Goal: Task Accomplishment & Management: Complete application form

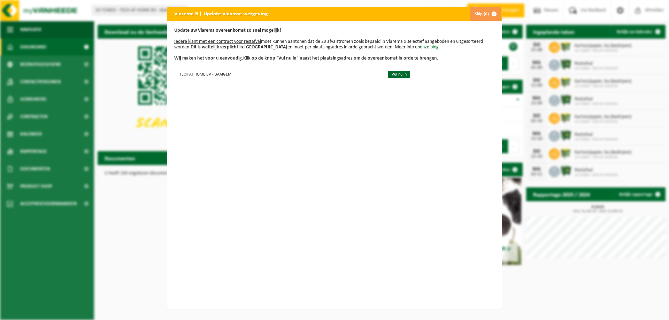
click at [479, 16] on button "Skip (0)" at bounding box center [485, 14] width 32 height 14
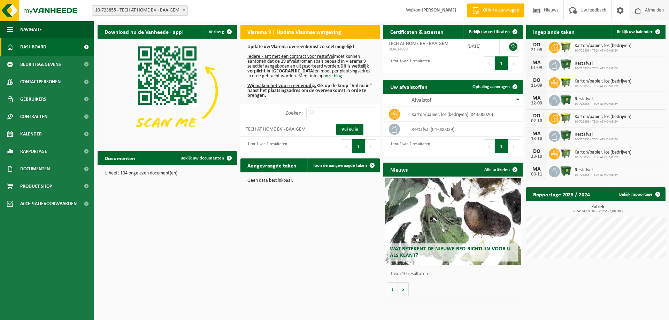
click at [662, 14] on span "Afmelden" at bounding box center [654, 10] width 22 height 21
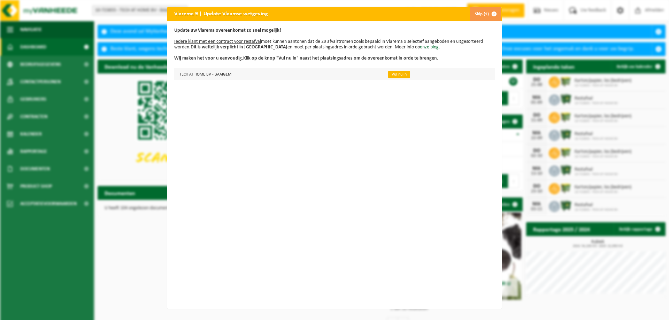
click at [393, 77] on link "Vul nu in" at bounding box center [399, 75] width 22 height 8
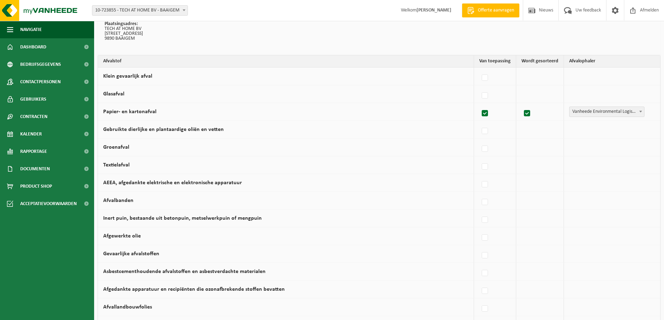
scroll to position [89, 0]
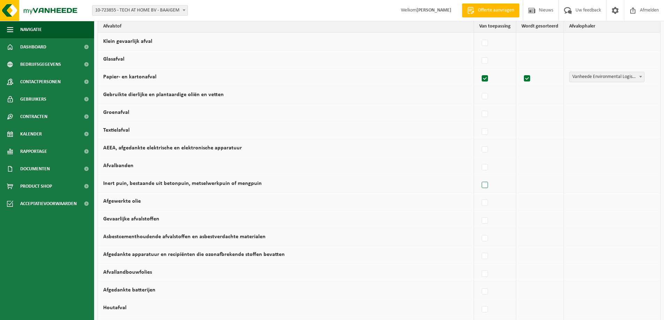
click at [488, 187] on label at bounding box center [485, 185] width 10 height 10
click at [479, 177] on input "Inert puin, bestaande uit betonpuin, metselwerkpuin of mengpuin" at bounding box center [479, 176] width 0 height 0
checkbox input "true"
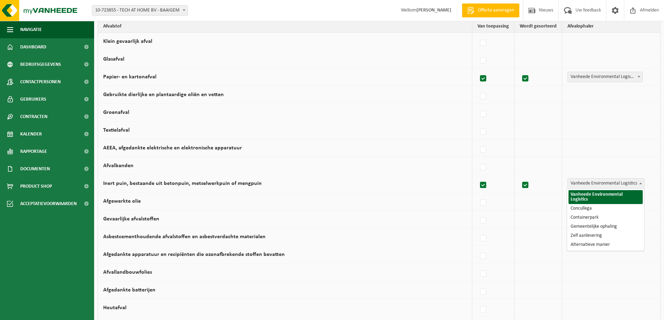
click at [606, 184] on span "Vanheede Environmental Logistics" at bounding box center [605, 184] width 76 height 10
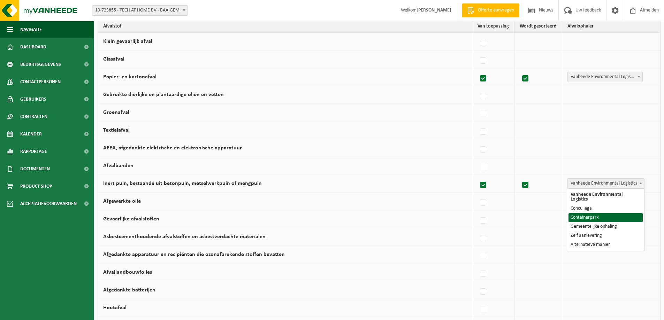
select select "Containerpark"
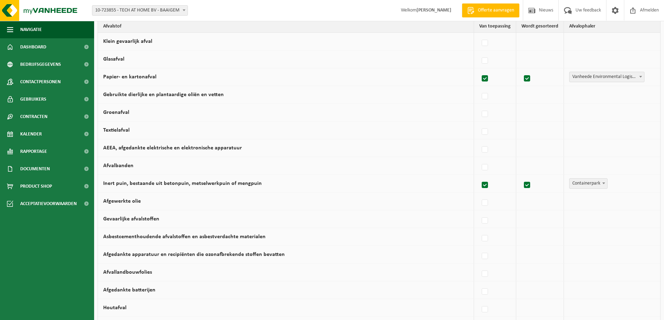
scroll to position [124, 0]
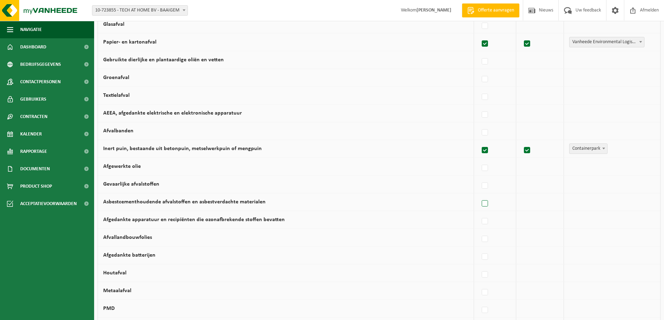
click at [486, 203] on label at bounding box center [485, 204] width 10 height 10
click at [479, 195] on input "Asbestcementhoudende afvalstoffen en asbestverdachte materialen" at bounding box center [479, 195] width 0 height 0
checkbox input "true"
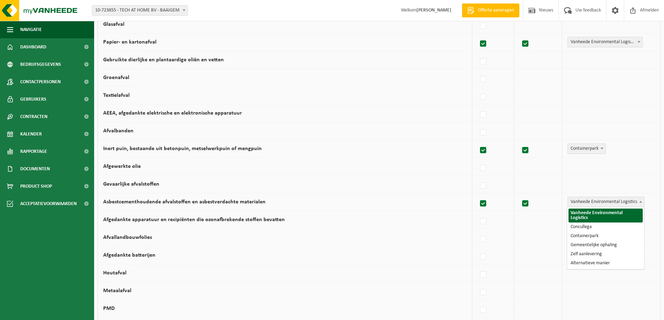
click at [600, 203] on span "Vanheede Environmental Logistics" at bounding box center [605, 202] width 76 height 10
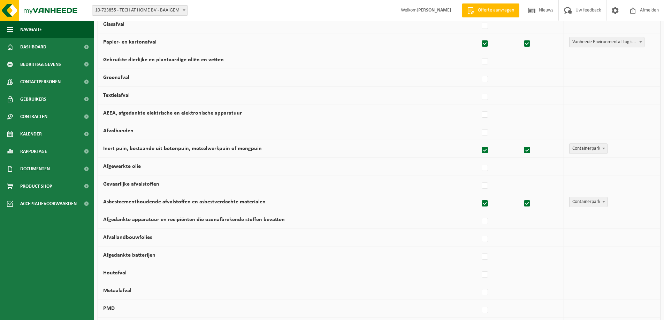
select select "Containerpark"
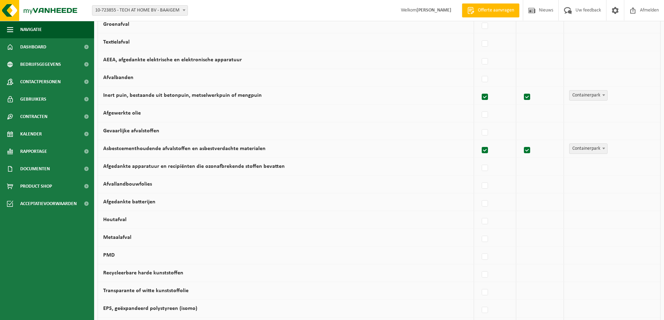
scroll to position [193, 0]
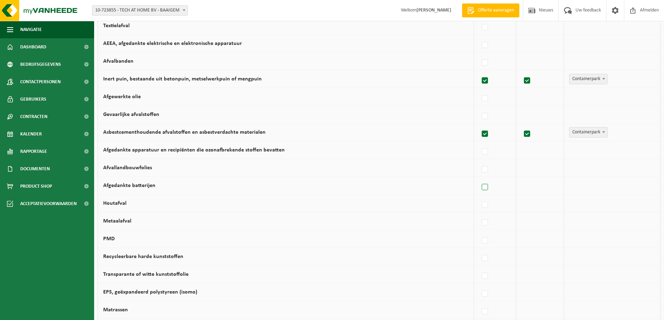
click at [483, 187] on label at bounding box center [485, 187] width 10 height 10
click at [479, 179] on input "Afgedankte batterijen" at bounding box center [479, 178] width 0 height 0
checkbox input "true"
click at [590, 188] on span "Vanheede Environmental Logistics" at bounding box center [605, 186] width 76 height 10
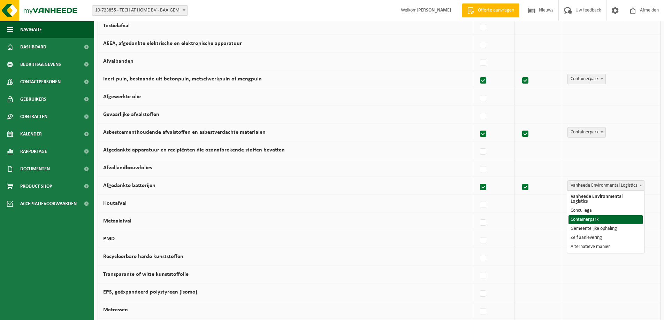
select select "Containerpark"
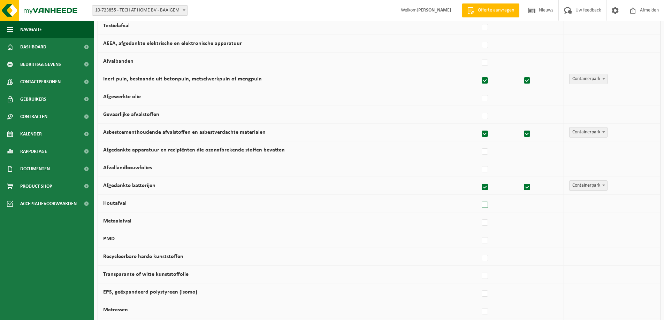
click at [487, 205] on label at bounding box center [485, 205] width 10 height 10
click at [479, 196] on input "Houtafval" at bounding box center [479, 196] width 0 height 0
checkbox input "true"
click at [576, 204] on span "Vanheede Environmental Logistics" at bounding box center [605, 204] width 76 height 10
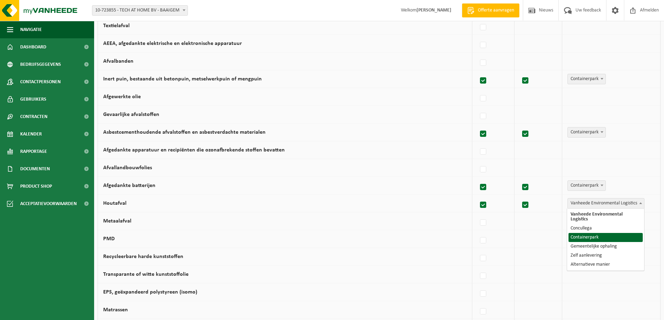
select select "Containerpark"
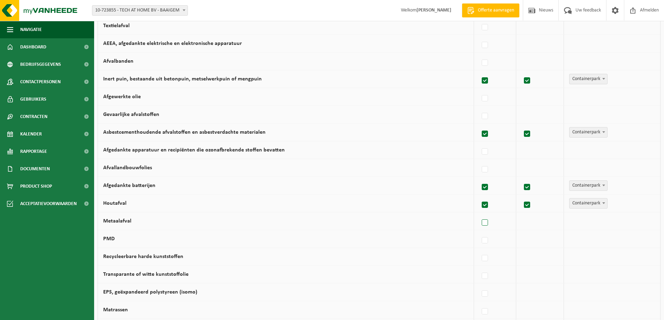
click at [484, 220] on label at bounding box center [485, 223] width 10 height 10
click at [479, 214] on input "Metaalafval" at bounding box center [479, 214] width 0 height 0
checkbox input "true"
click at [588, 223] on span "Vanheede Environmental Logistics" at bounding box center [605, 221] width 76 height 10
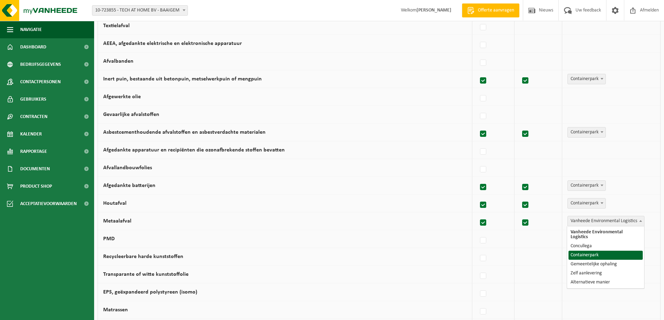
select select "Containerpark"
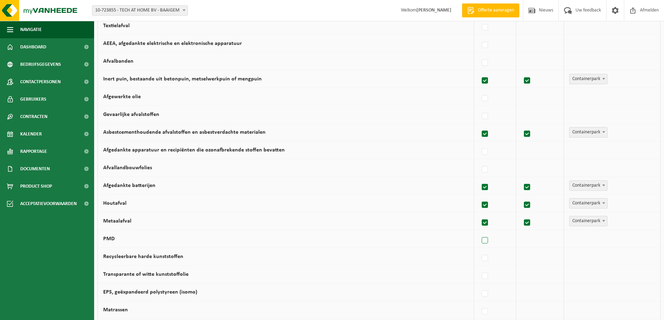
click at [490, 243] on label at bounding box center [485, 240] width 10 height 10
click at [479, 232] on input "PMD" at bounding box center [479, 232] width 0 height 0
checkbox input "true"
click at [600, 239] on span "Vanheede Environmental Logistics" at bounding box center [605, 239] width 76 height 10
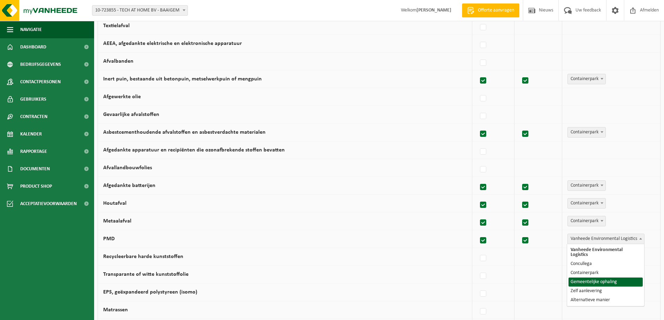
select select "Gemeentelijke ophaling"
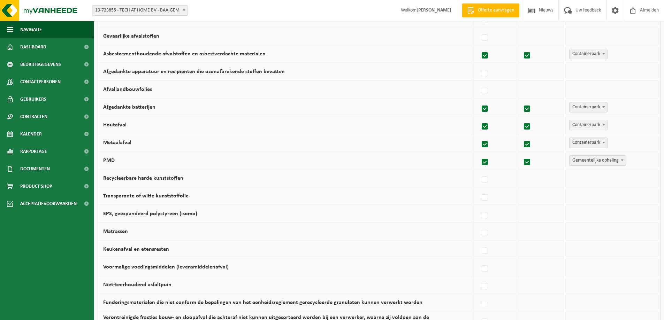
scroll to position [298, 0]
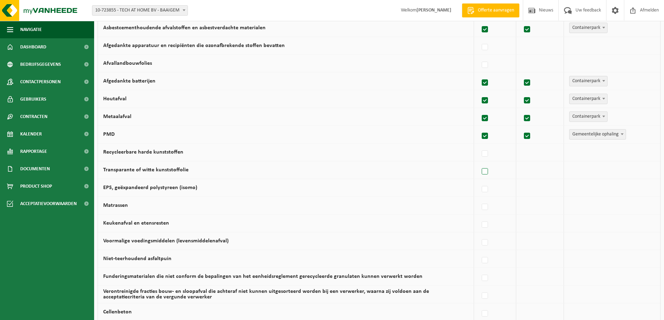
click at [485, 173] on label at bounding box center [485, 171] width 10 height 10
click at [479, 163] on input "Transparante of witte kunststoffolie" at bounding box center [479, 163] width 0 height 0
checkbox input "true"
click at [581, 171] on span "Vanheede Environmental Logistics" at bounding box center [605, 170] width 76 height 10
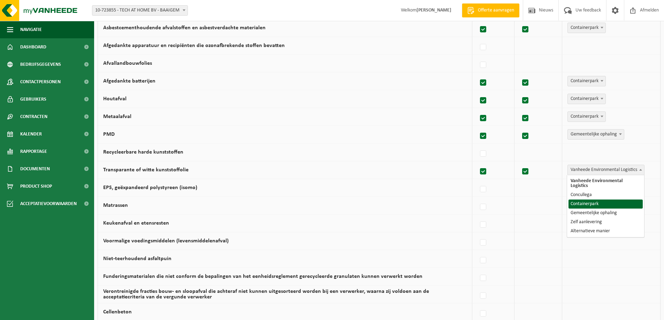
select select "Containerpark"
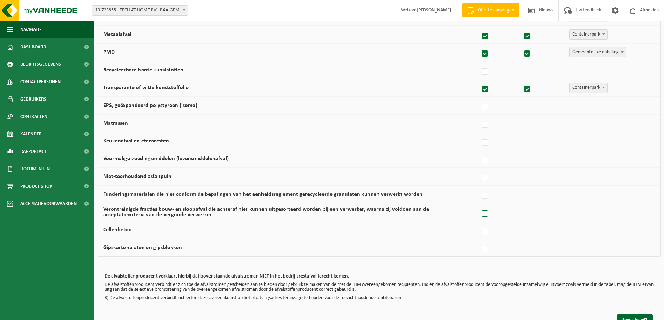
scroll to position [402, 0]
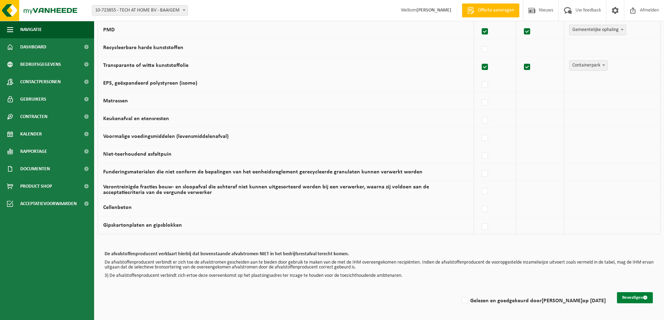
click at [638, 297] on button "Bevestigen" at bounding box center [635, 297] width 36 height 11
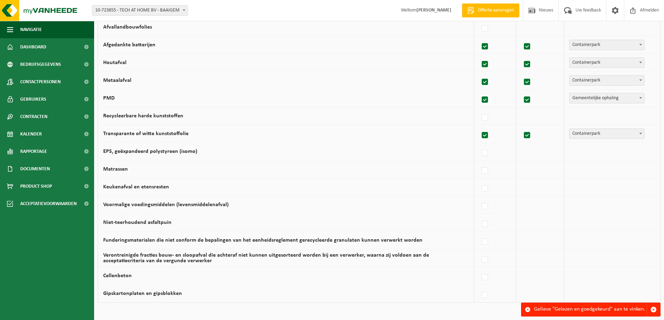
scroll to position [402, 0]
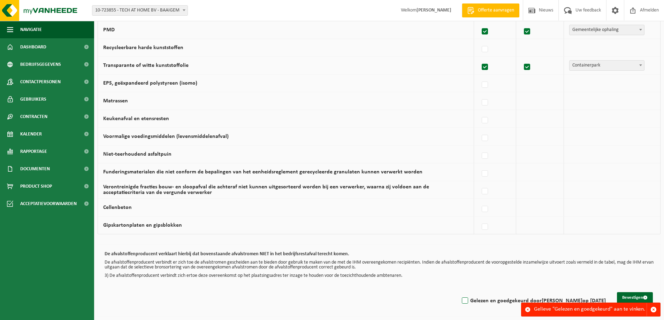
click at [460, 301] on label "Gelezen en goedgekeurd door KAREL MEERSSCHAUT op 19/08/25" at bounding box center [532, 301] width 145 height 10
click at [459, 292] on input "Gelezen en goedgekeurd door KAREL MEERSSCHAUT op 19/08/25" at bounding box center [459, 292] width 0 height 0
checkbox input "true"
click at [639, 297] on button "Bevestigen" at bounding box center [635, 297] width 36 height 11
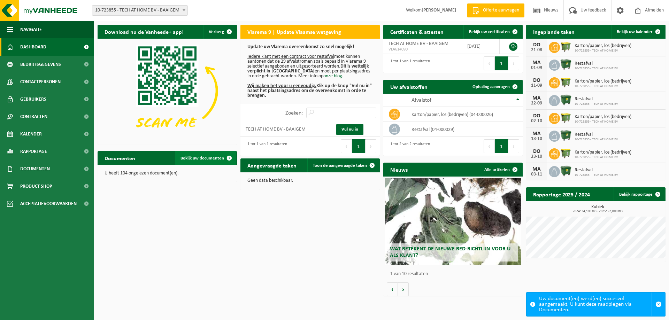
click at [222, 160] on span "Bekijk uw documenten" at bounding box center [202, 158] width 44 height 5
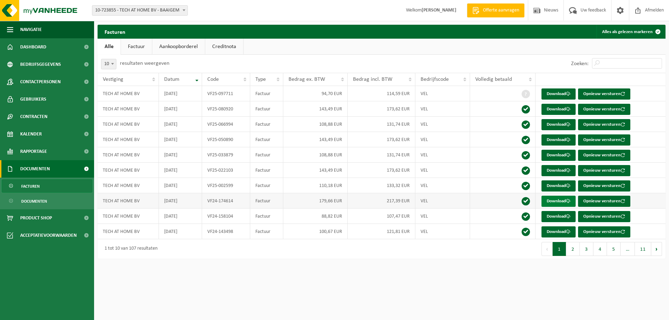
click at [562, 202] on link "Download" at bounding box center [558, 201] width 34 height 11
click at [33, 49] on span "Dashboard" at bounding box center [33, 46] width 26 height 17
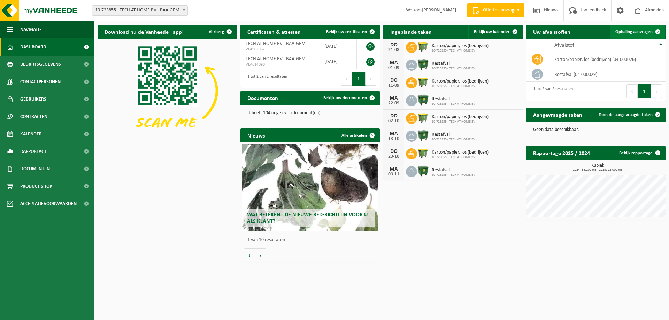
click at [650, 34] on span "Ophaling aanvragen" at bounding box center [633, 32] width 37 height 5
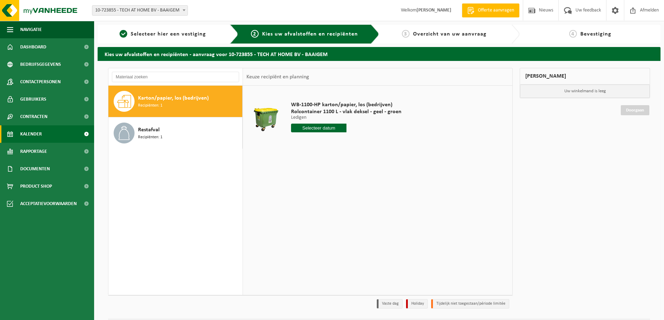
click at [35, 138] on span "Kalender" at bounding box center [31, 133] width 22 height 17
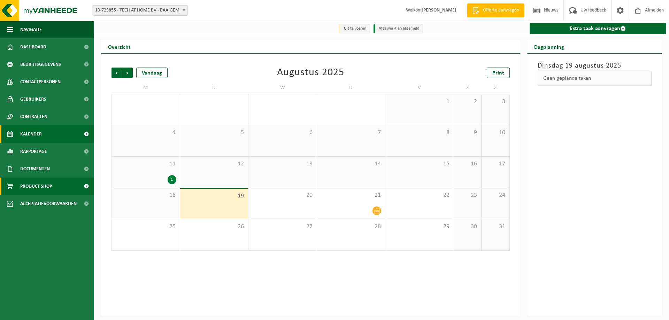
click at [47, 183] on span "Product Shop" at bounding box center [36, 186] width 32 height 17
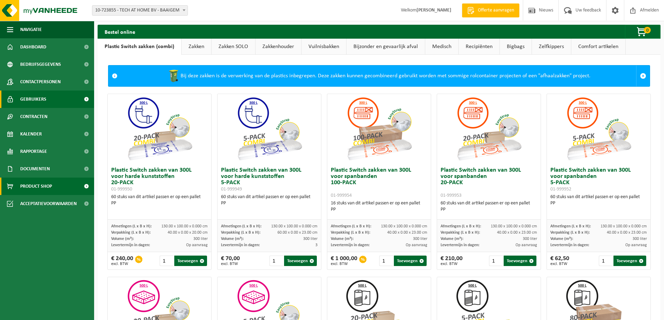
click at [43, 101] on span "Gebruikers" at bounding box center [33, 99] width 26 height 17
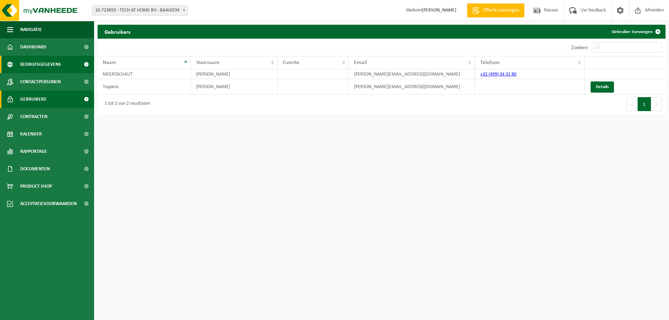
click at [56, 64] on span "Bedrijfsgegevens" at bounding box center [40, 64] width 41 height 17
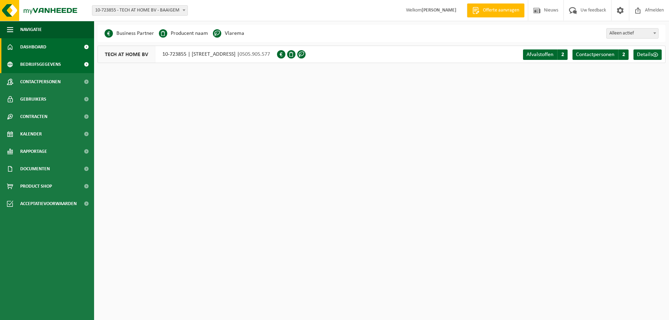
click at [48, 44] on link "Dashboard" at bounding box center [47, 46] width 94 height 17
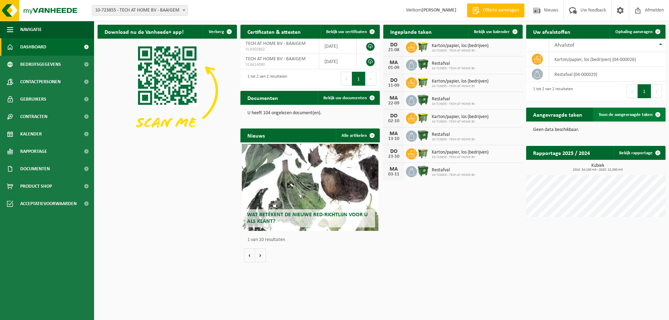
click at [639, 114] on span "Toon de aangevraagde taken" at bounding box center [625, 115] width 54 height 5
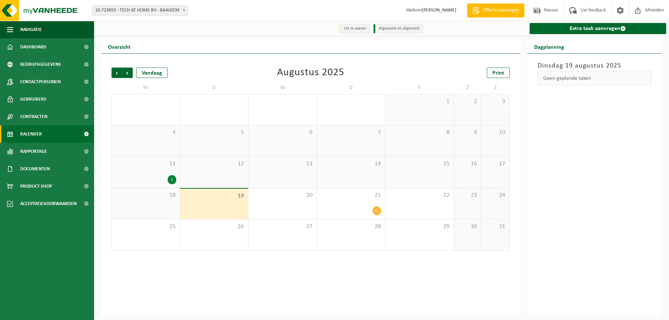
click at [230, 201] on div "19" at bounding box center [214, 204] width 68 height 30
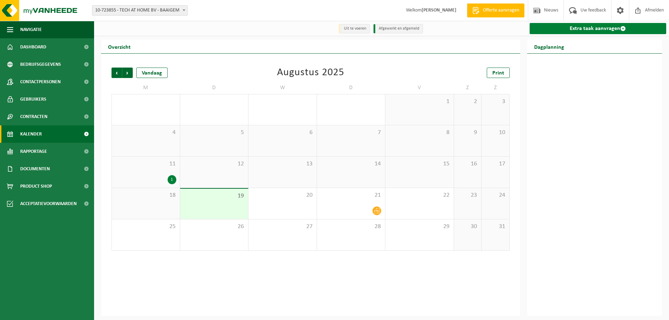
click at [575, 31] on link "Extra taak aanvragen" at bounding box center [597, 28] width 137 height 11
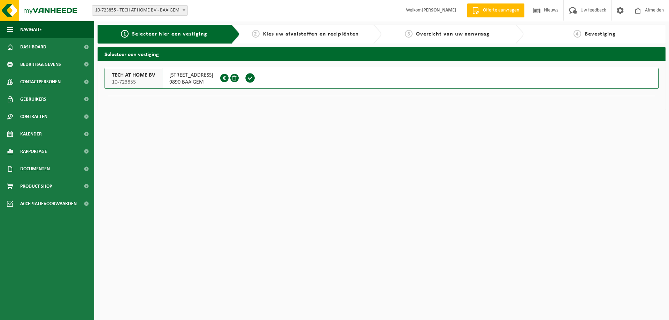
click at [255, 80] on span at bounding box center [250, 78] width 10 height 10
